Goal: Task Accomplishment & Management: Manage account settings

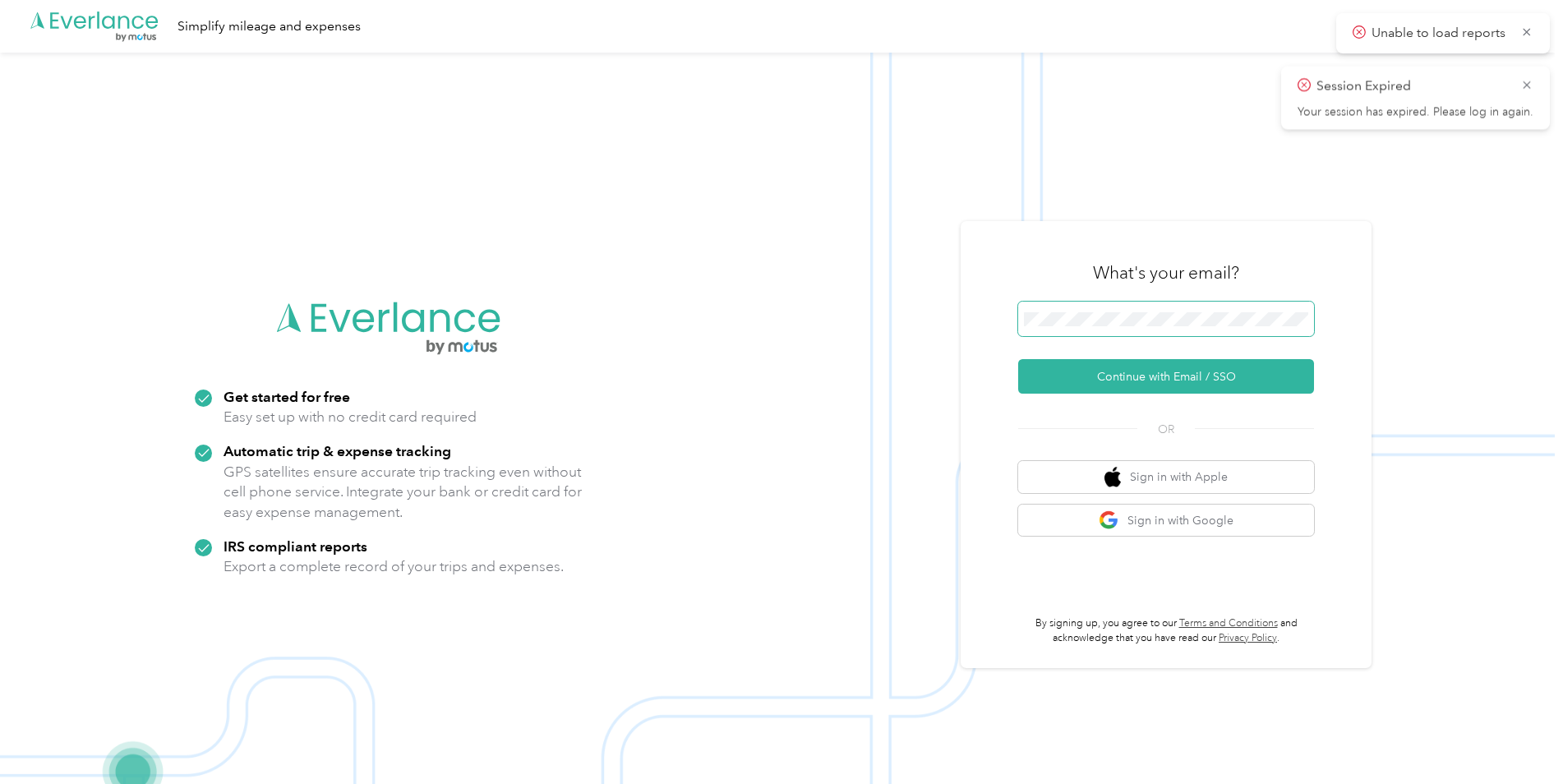
click at [1137, 332] on span at bounding box center [1166, 319] width 296 height 35
click at [1130, 387] on button "Continue with Email / SSO" at bounding box center [1166, 376] width 296 height 35
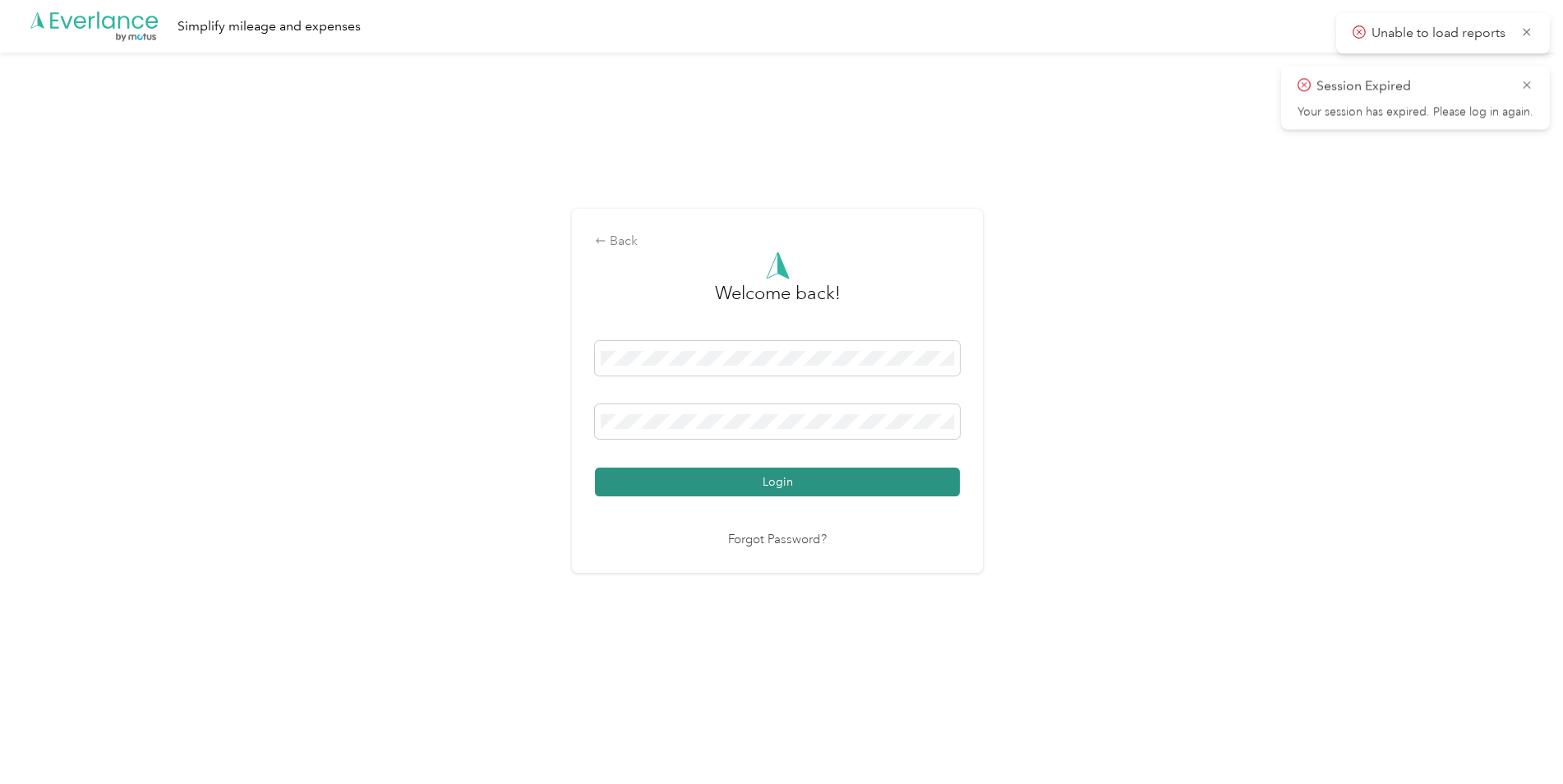
click at [904, 482] on button "Login" at bounding box center [778, 482] width 365 height 29
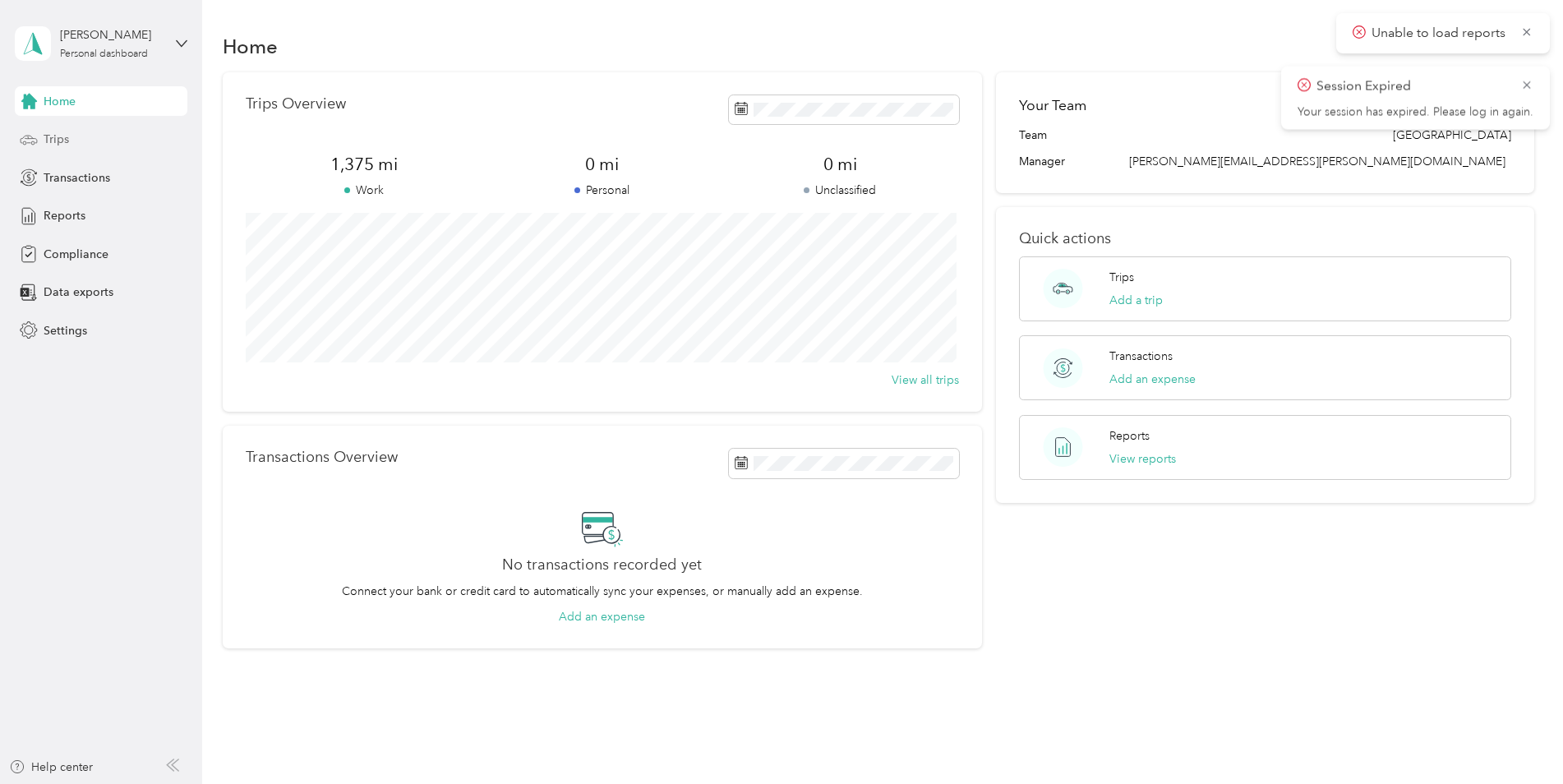
click at [72, 141] on div "Trips" at bounding box center [100, 140] width 173 height 29
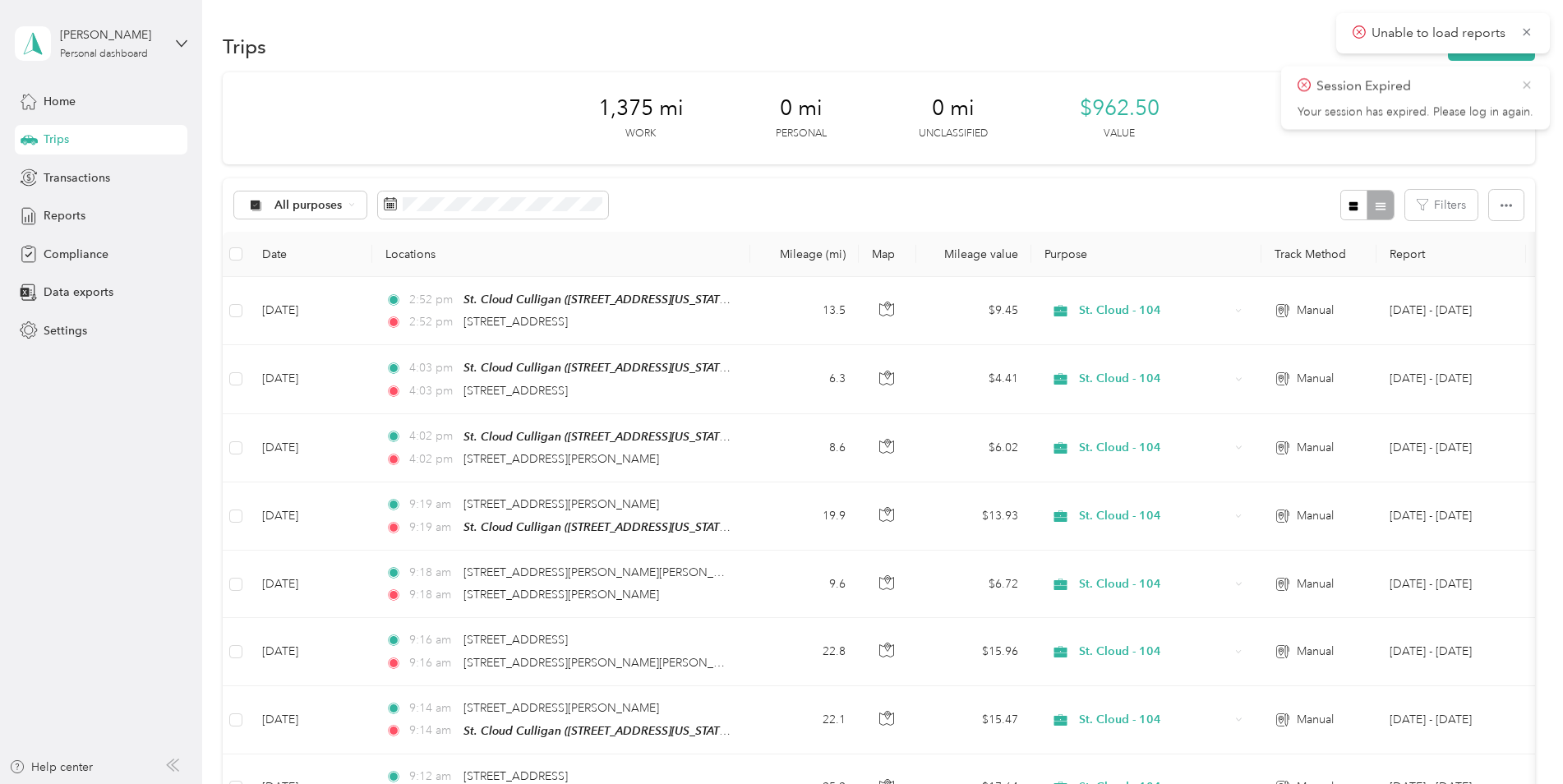
click at [1528, 89] on icon at bounding box center [1526, 85] width 13 height 15
click at [47, 206] on div "Reports" at bounding box center [100, 216] width 173 height 29
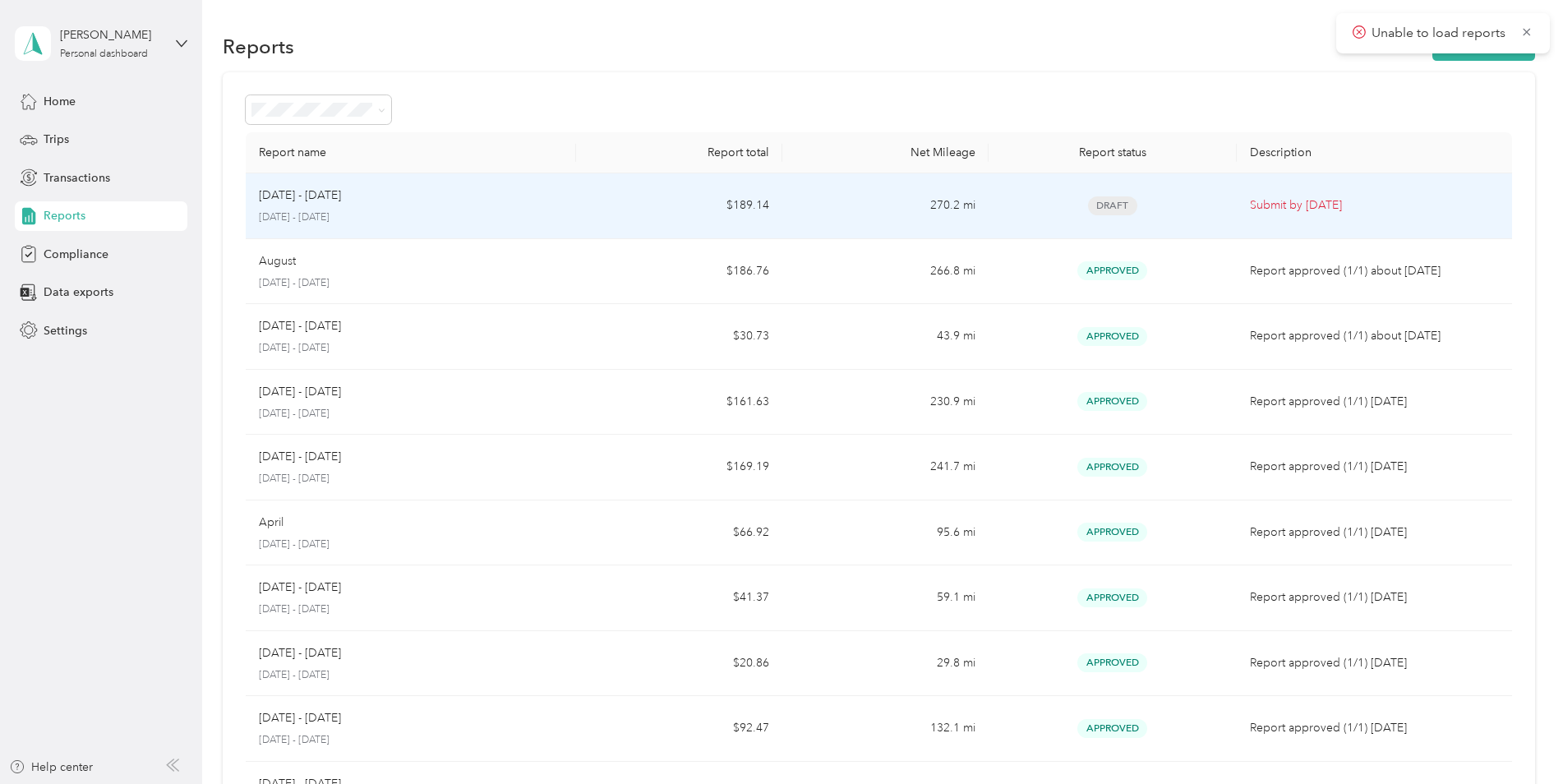
click at [1033, 216] on td "Draft" at bounding box center [1112, 206] width 247 height 66
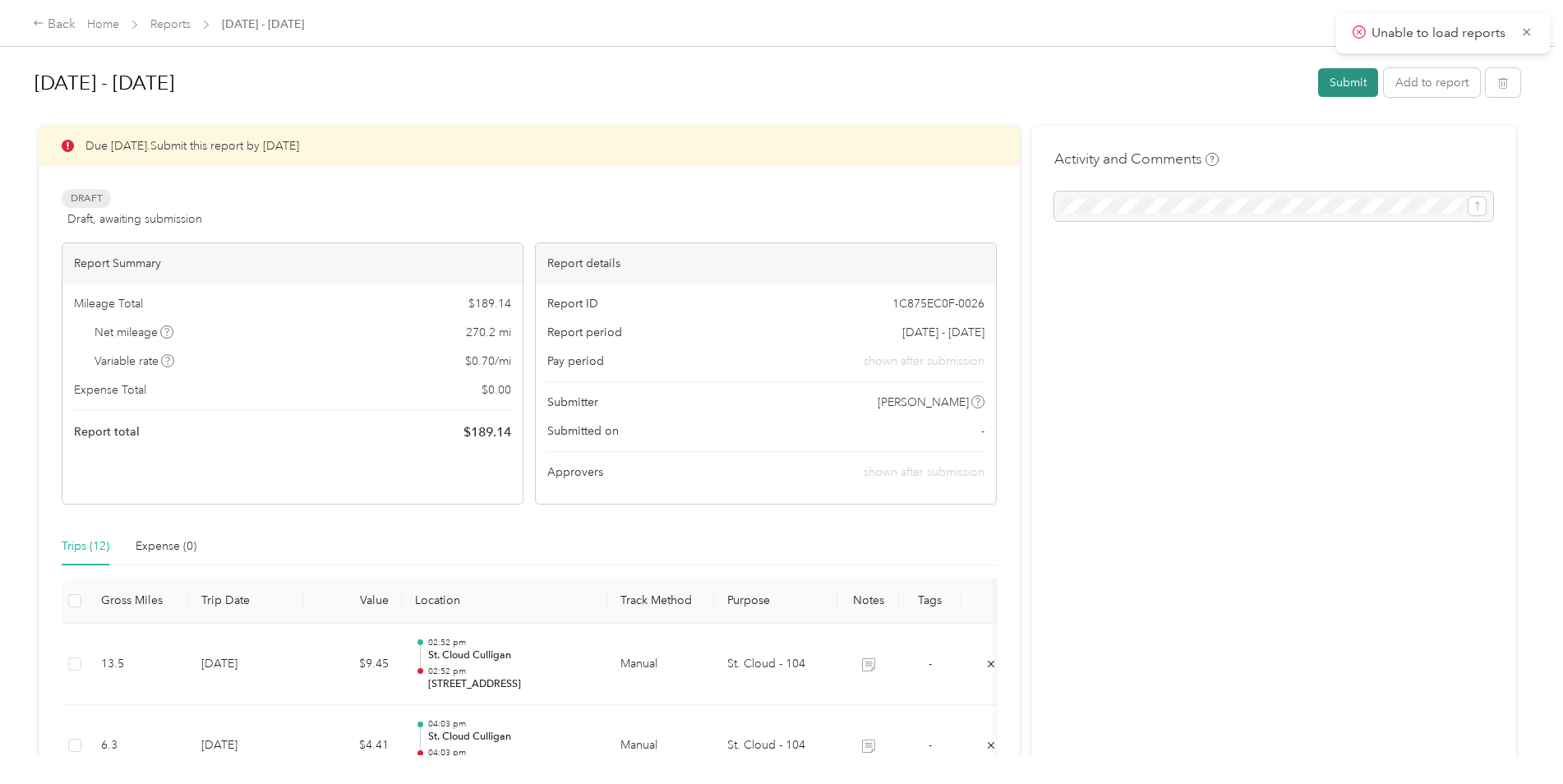
click at [1351, 82] on button "Submit" at bounding box center [1348, 83] width 60 height 29
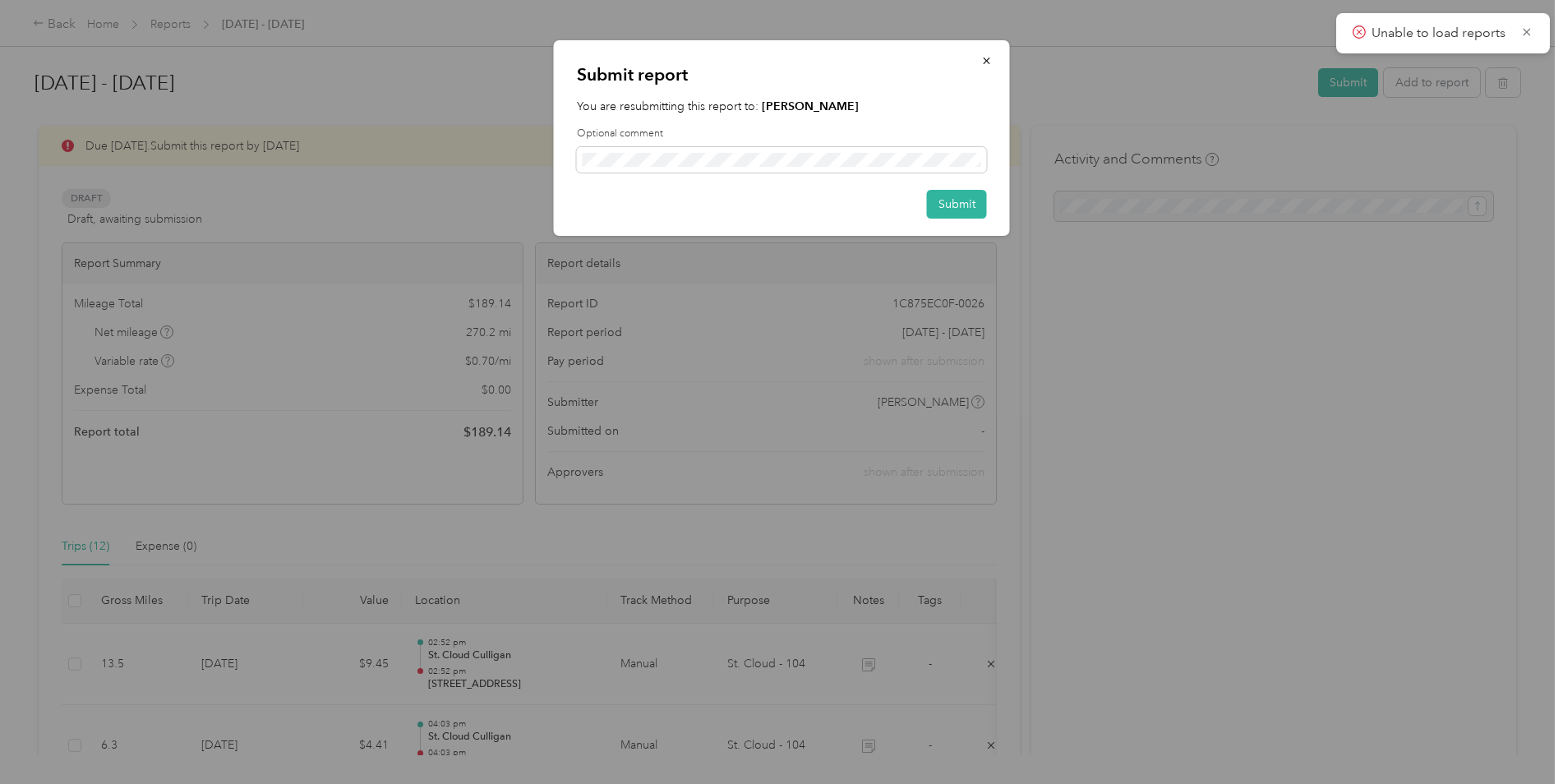
click at [990, 224] on div "Submit report You are resubmitting this report to: [PERSON_NAME] Optional comme…" at bounding box center [782, 138] width 456 height 195
click at [974, 214] on button "Submit" at bounding box center [957, 204] width 60 height 29
